Goal: Task Accomplishment & Management: Use online tool/utility

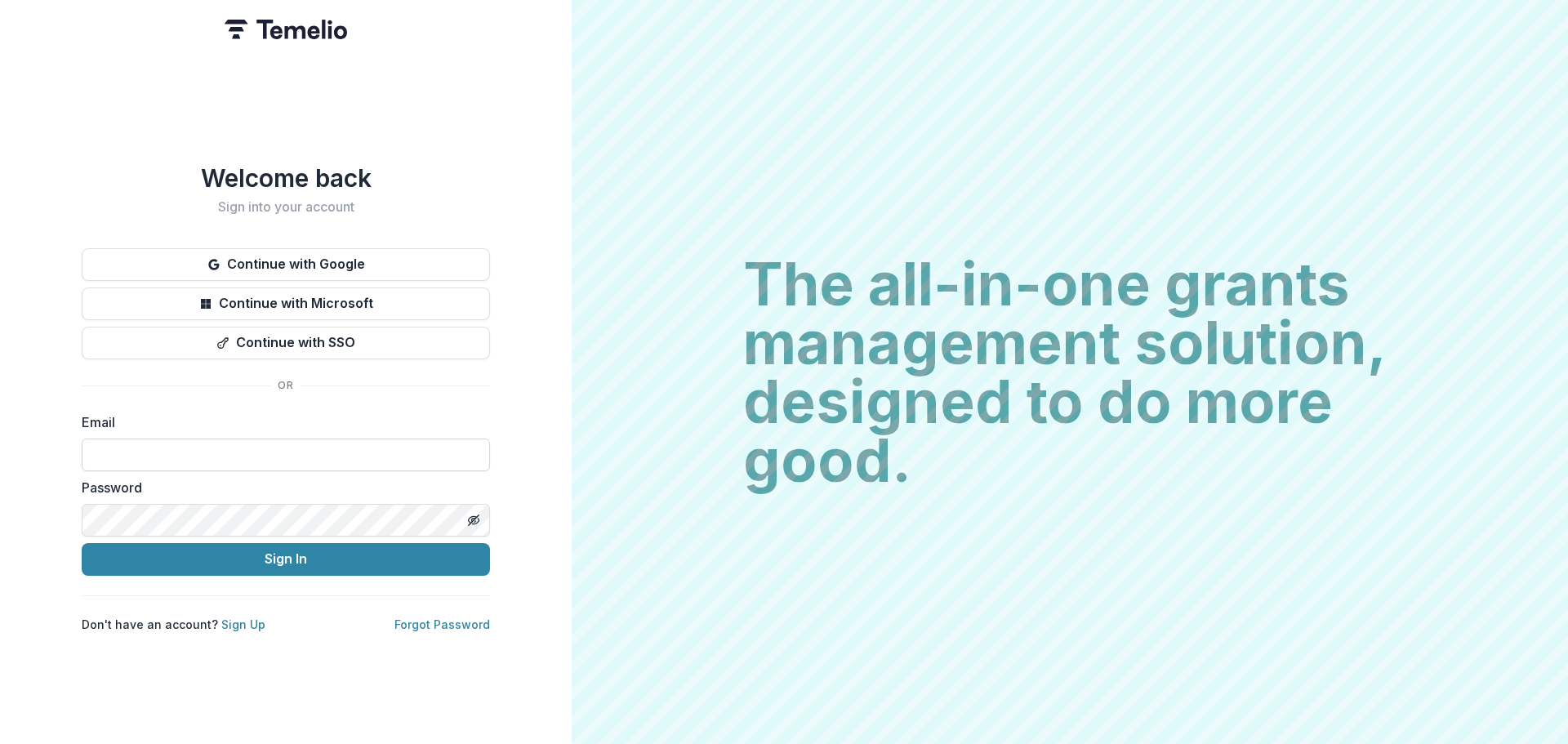
click at [250, 450] on input at bounding box center [286, 455] width 408 height 32
type input "**********"
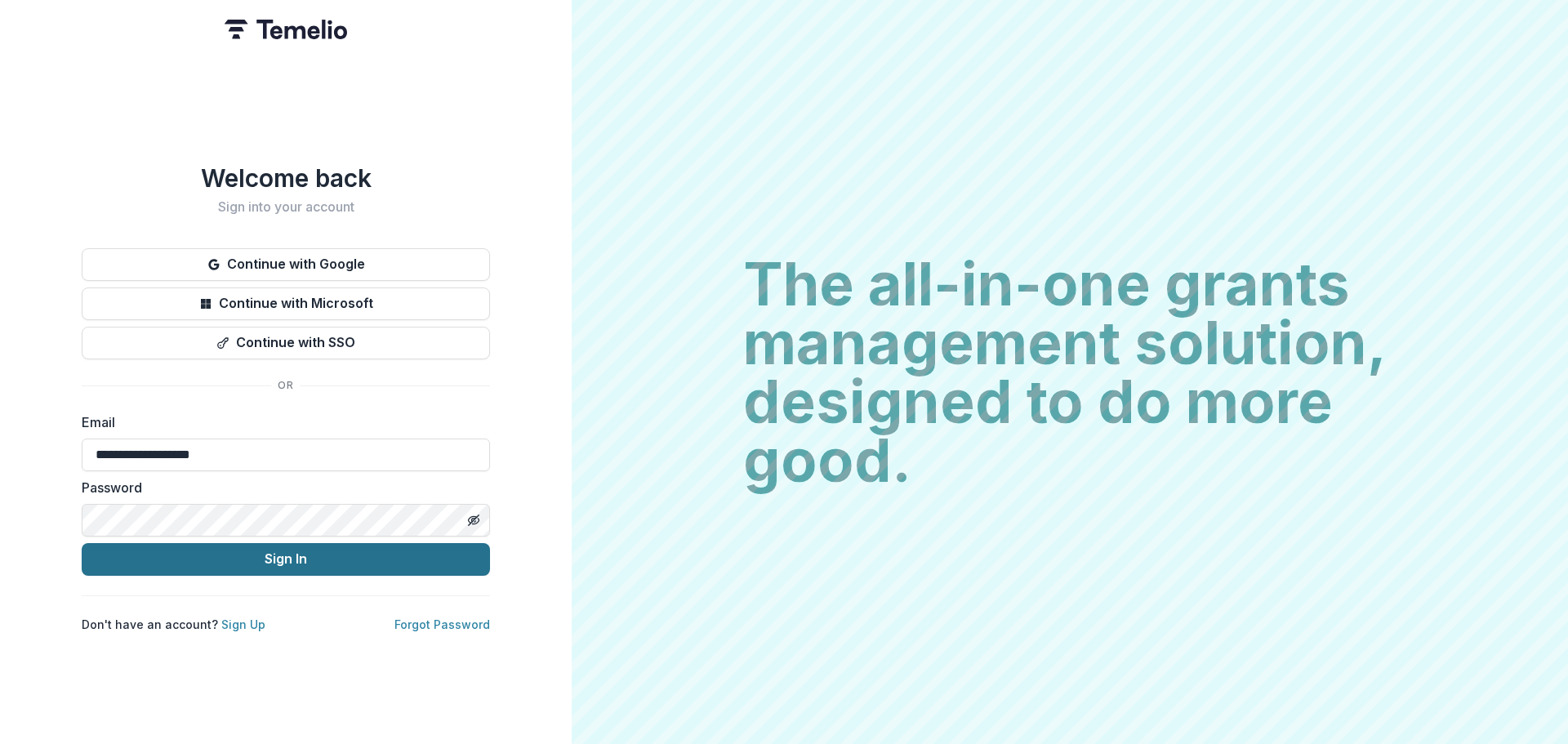
click at [230, 556] on button "Sign In" at bounding box center [286, 559] width 408 height 32
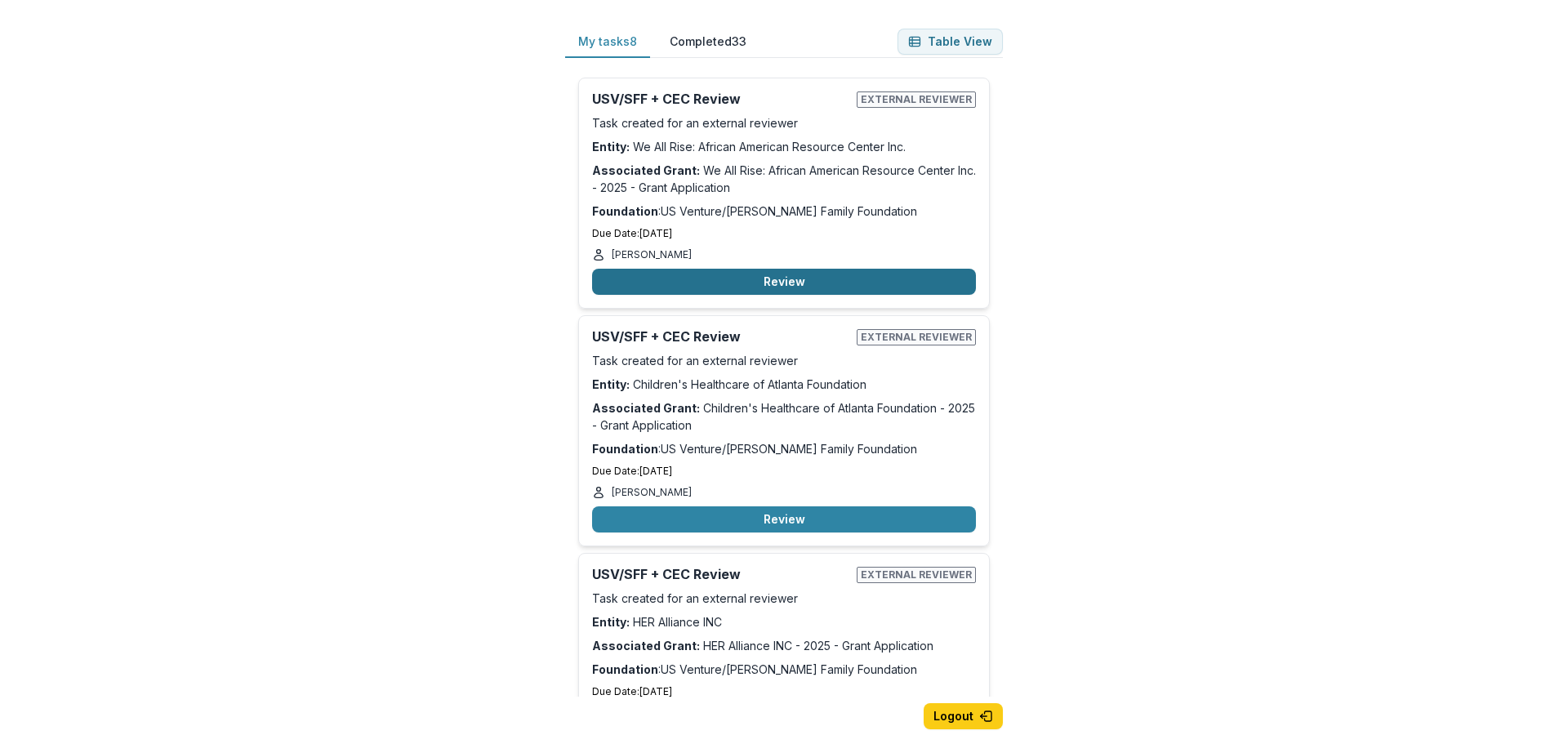
click at [738, 275] on button "Review" at bounding box center [784, 281] width 384 height 26
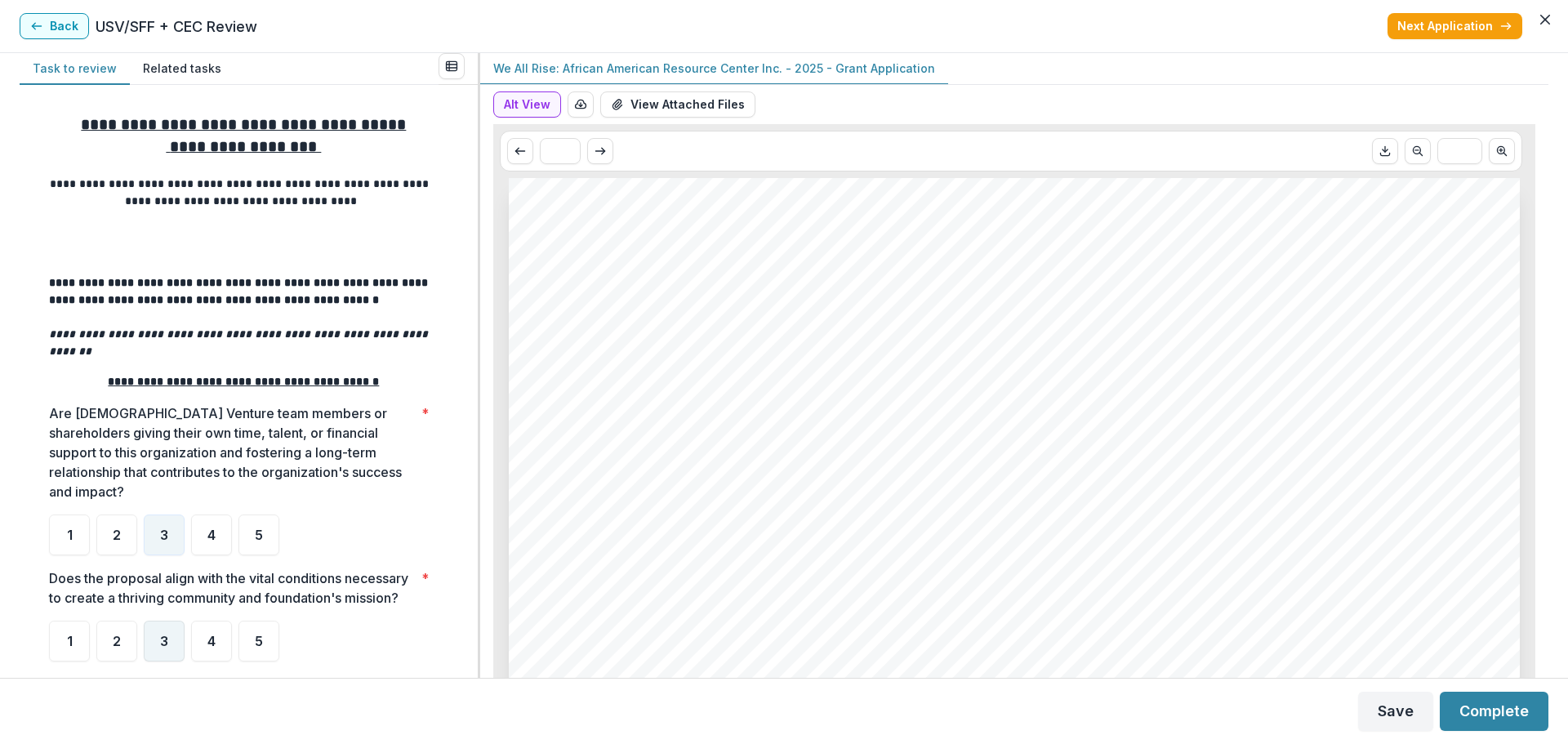
click at [164, 645] on span "3" at bounding box center [164, 640] width 8 height 14
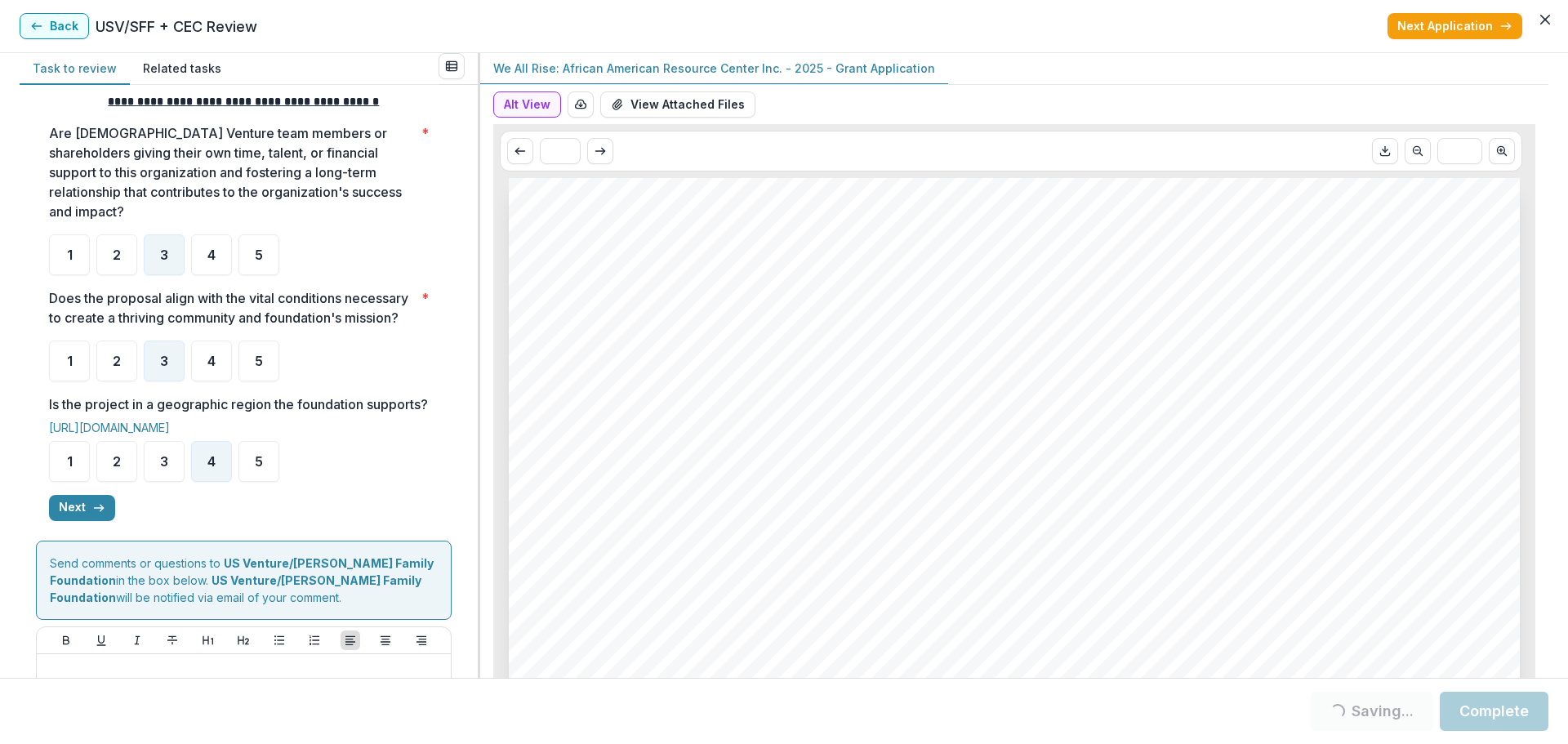
scroll to position [327, 0]
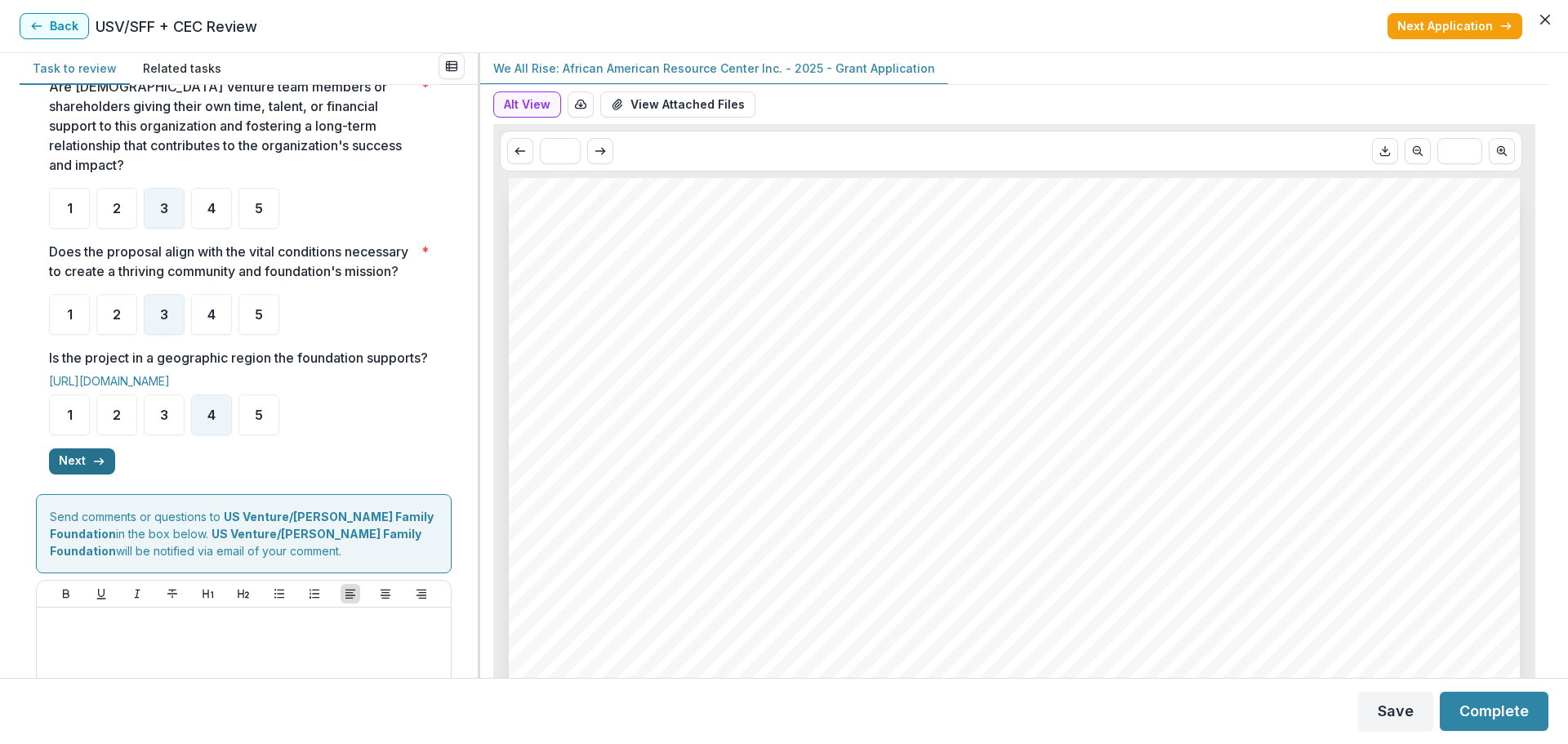
click at [86, 475] on button "Next" at bounding box center [81, 461] width 66 height 26
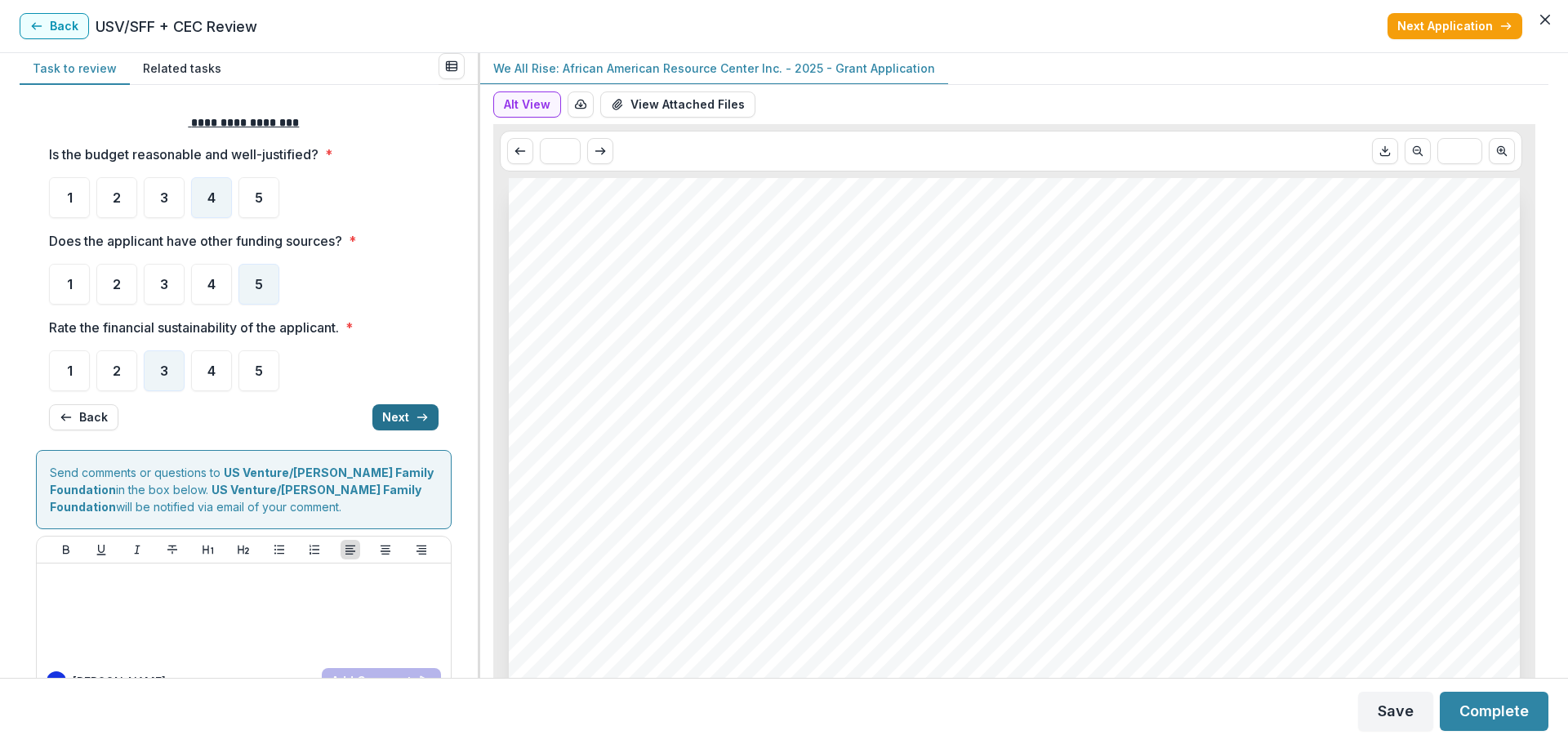
click at [389, 415] on button "Next" at bounding box center [404, 417] width 66 height 26
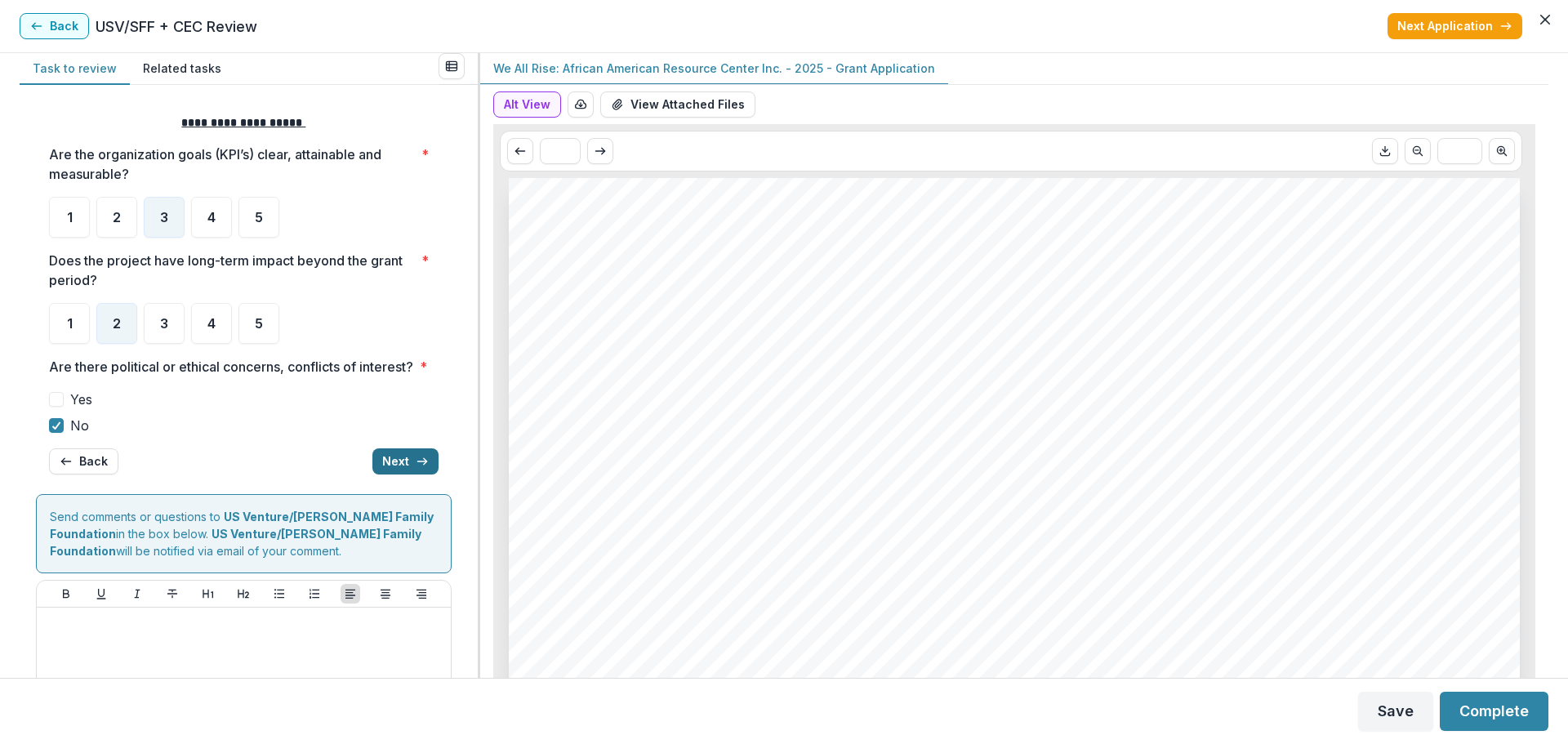
click at [398, 475] on button "Next" at bounding box center [404, 461] width 66 height 26
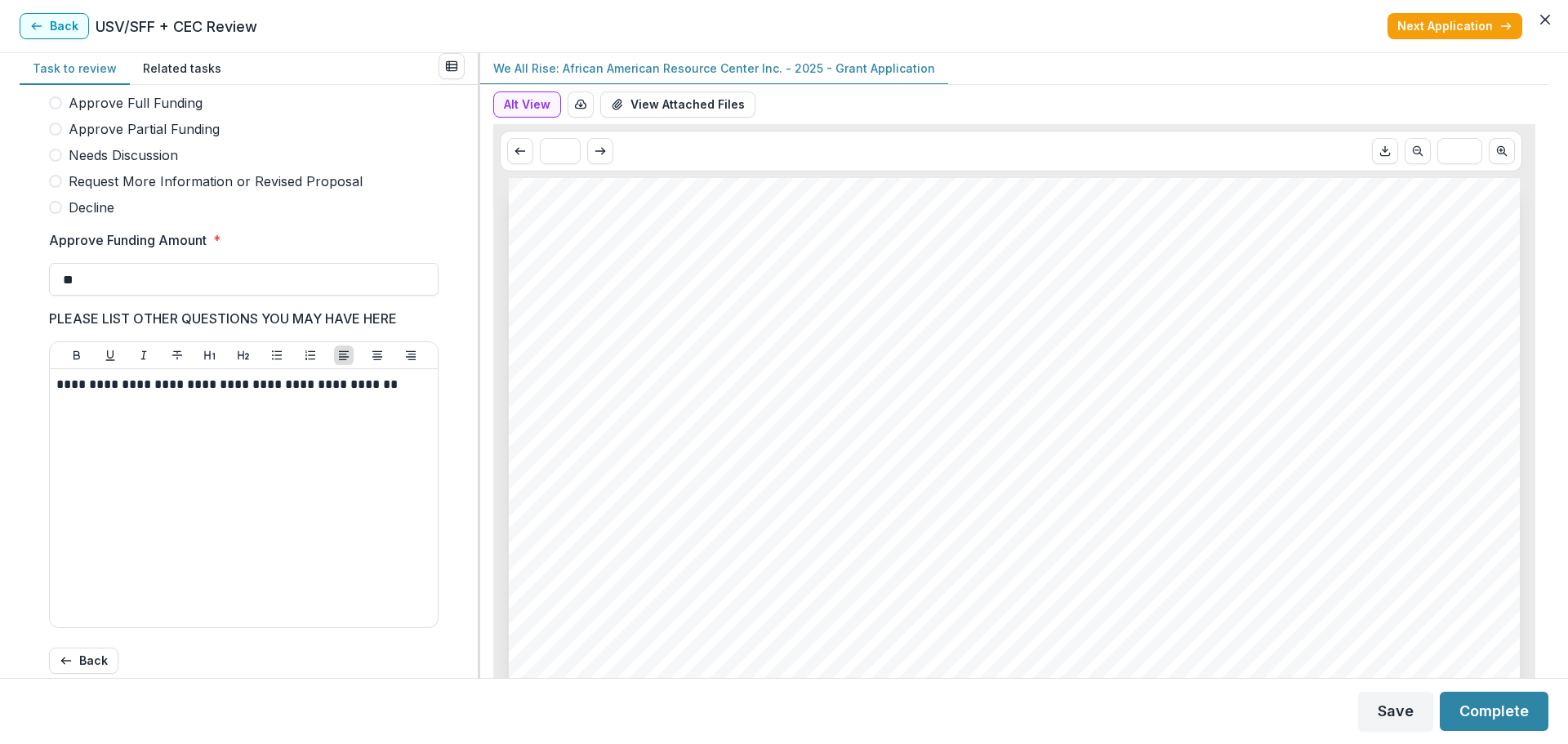
scroll to position [490, 0]
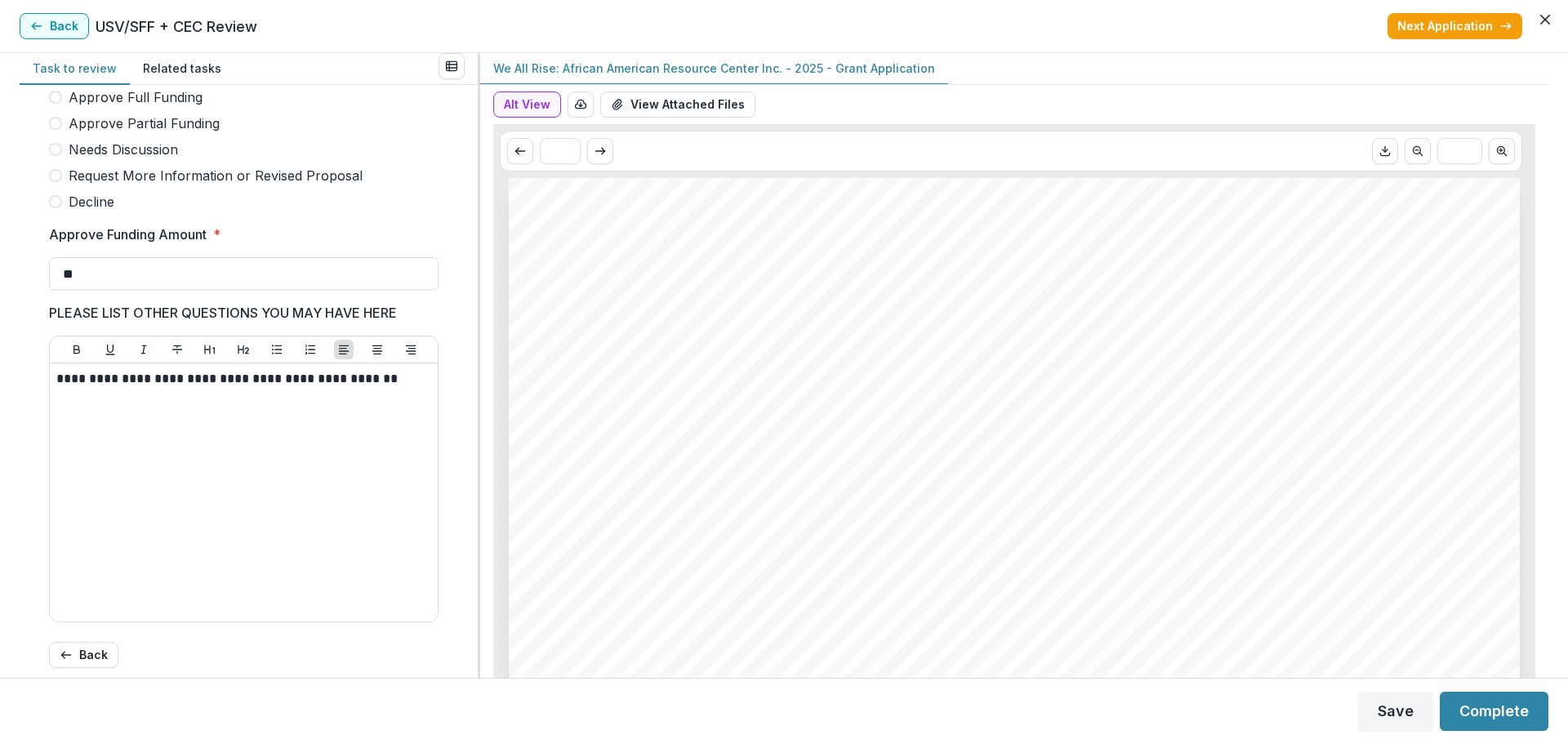
click at [61, 208] on span at bounding box center [55, 202] width 14 height 14
click at [1513, 712] on button "Complete" at bounding box center [1493, 712] width 109 height 40
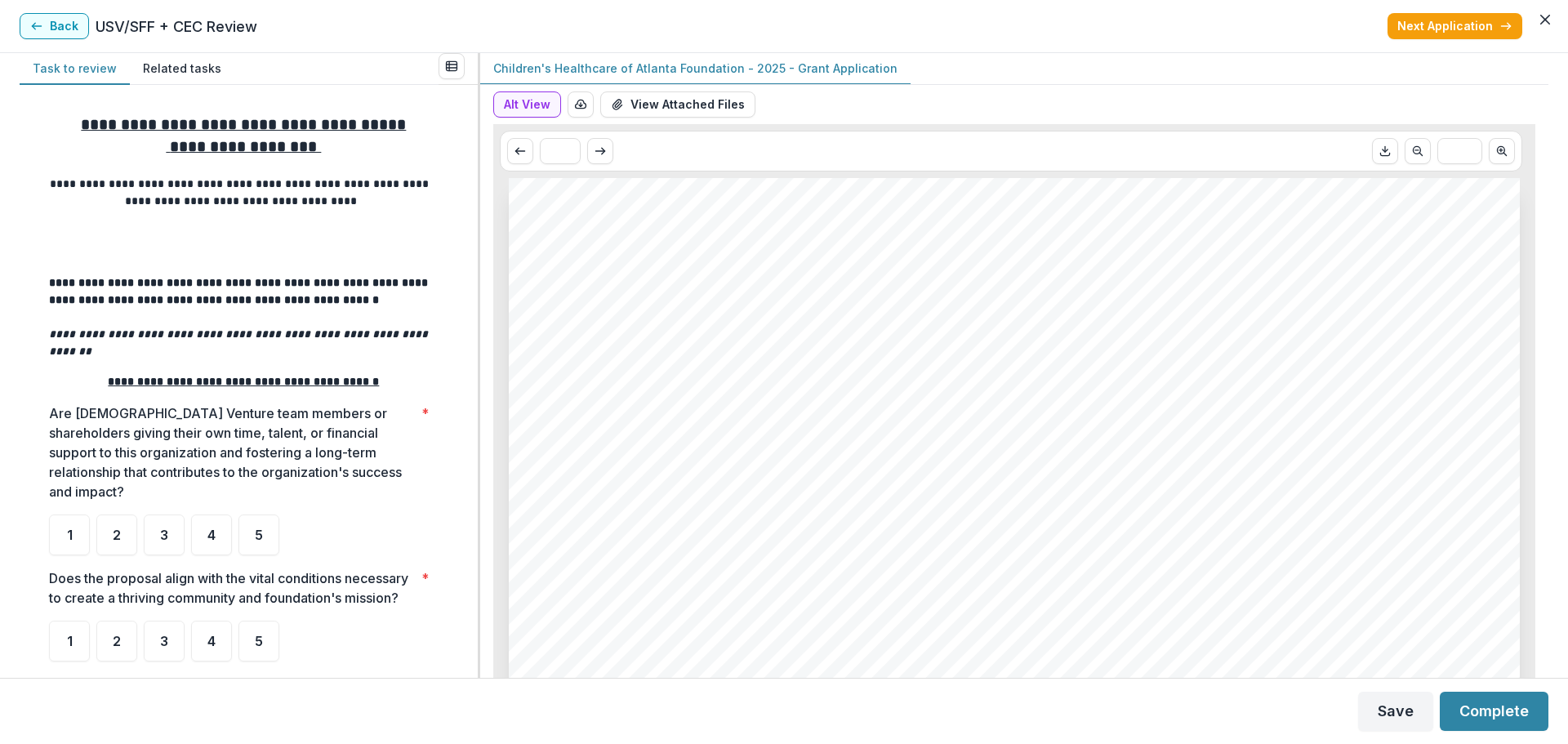
click at [634, 711] on footer "Save Complete" at bounding box center [784, 711] width 1568 height 66
